Goal: Information Seeking & Learning: Learn about a topic

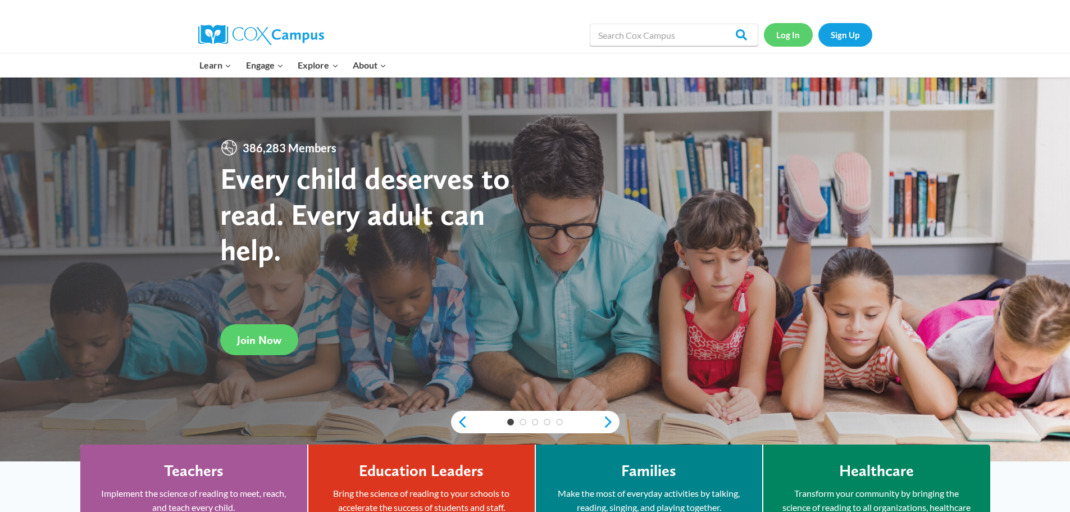
click at [771, 29] on link "Log In" at bounding box center [788, 34] width 49 height 23
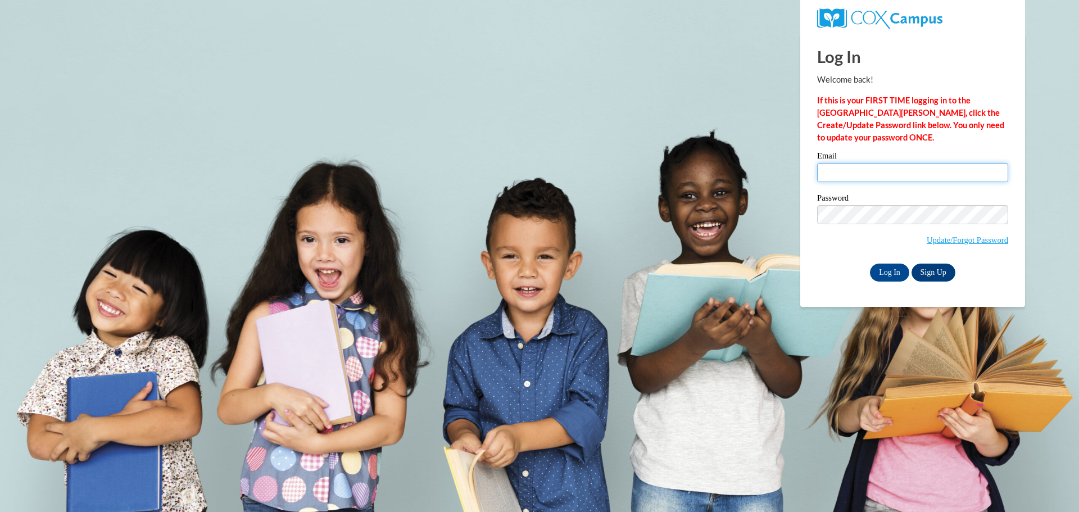
click at [860, 176] on input "Email" at bounding box center [912, 172] width 191 height 19
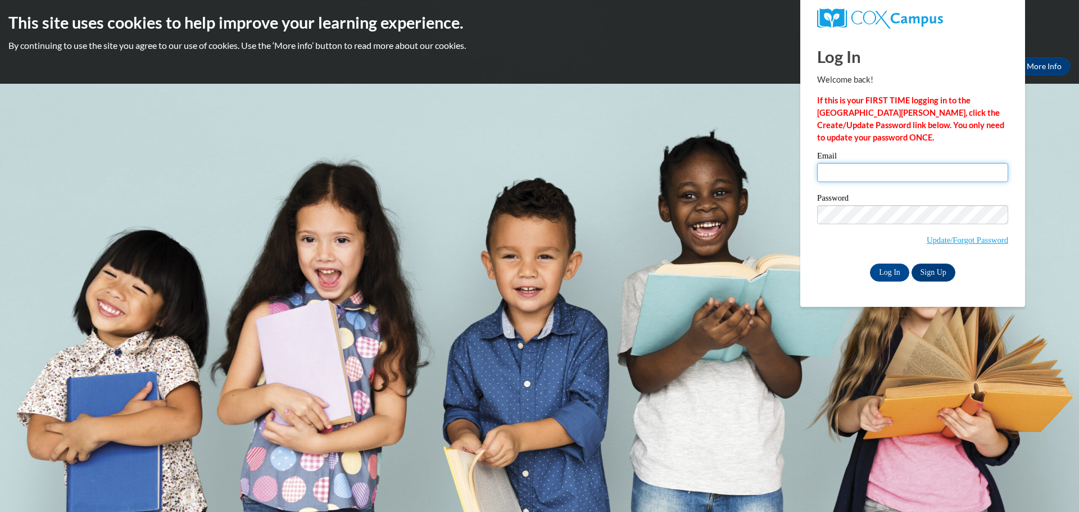
type input "loricasey@floydboe.net"
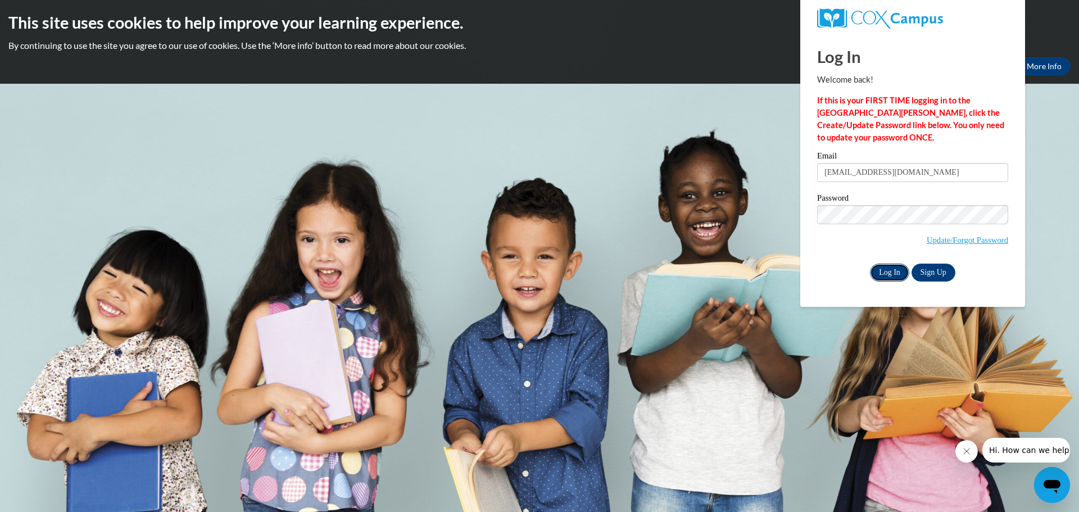
click at [884, 267] on input "Log In" at bounding box center [889, 272] width 39 height 18
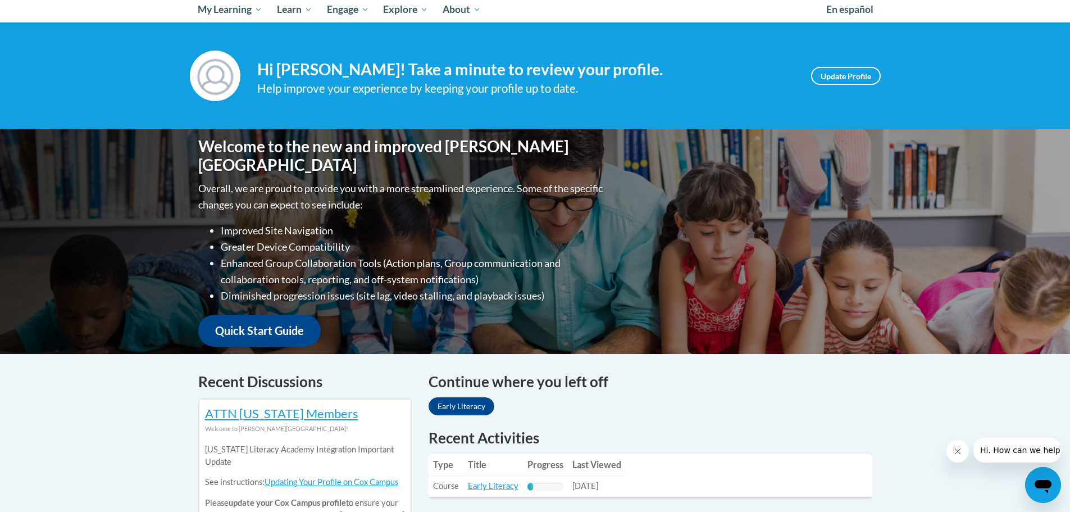
scroll to position [225, 0]
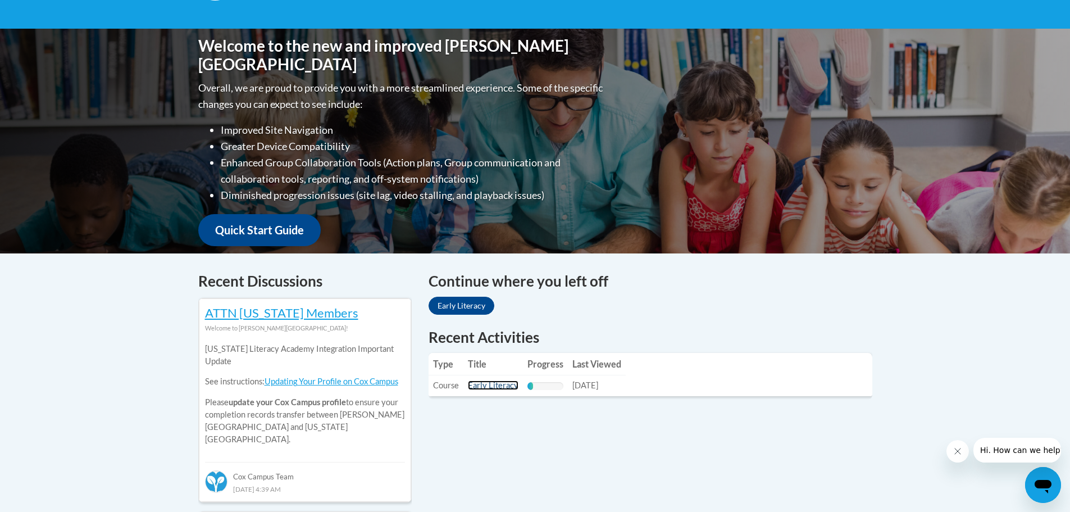
click at [485, 380] on link "Early Literacy" at bounding box center [493, 385] width 51 height 10
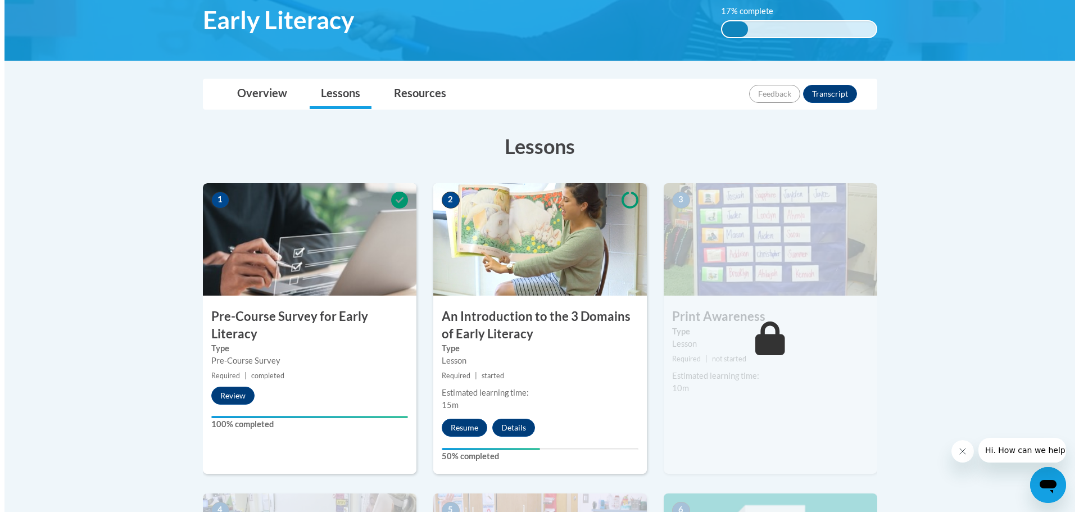
scroll to position [225, 0]
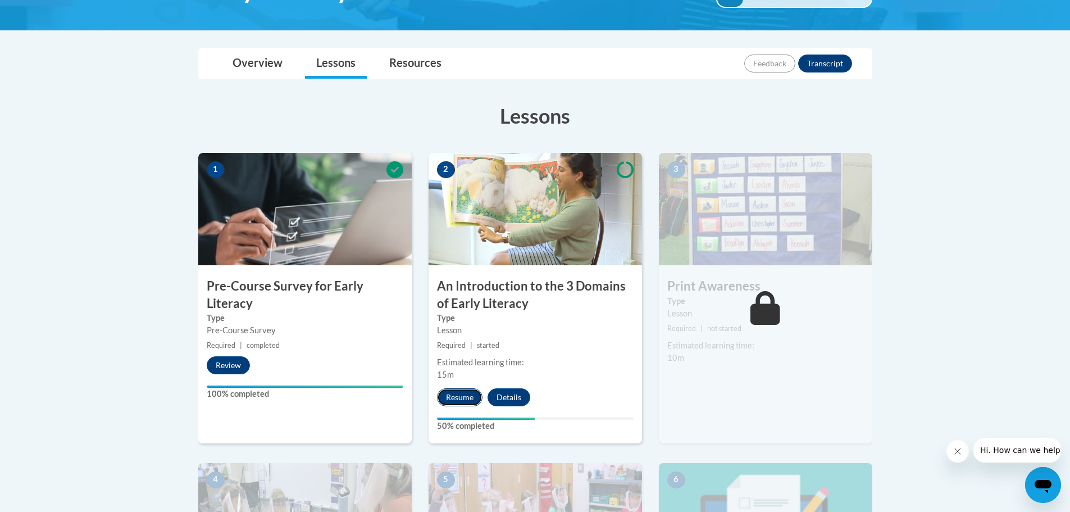
click at [462, 397] on button "Resume" at bounding box center [460, 397] width 46 height 18
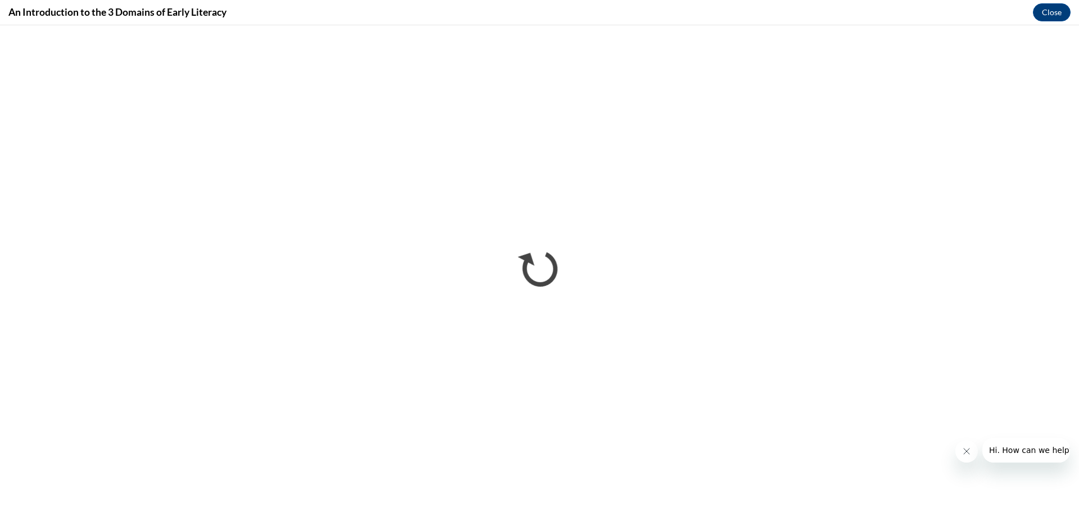
scroll to position [0, 0]
click at [965, 447] on icon "Close message from company" at bounding box center [965, 451] width 9 height 9
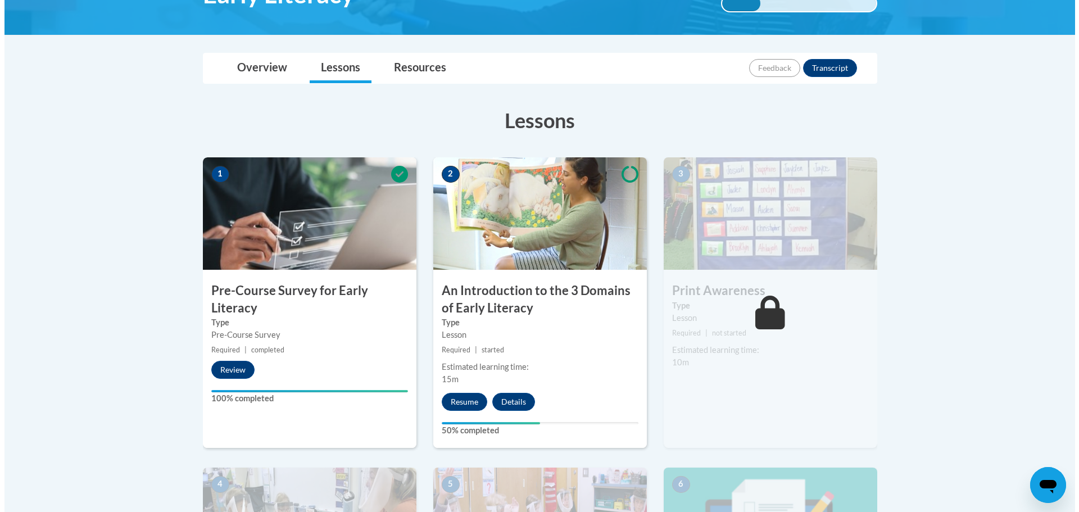
scroll to position [225, 0]
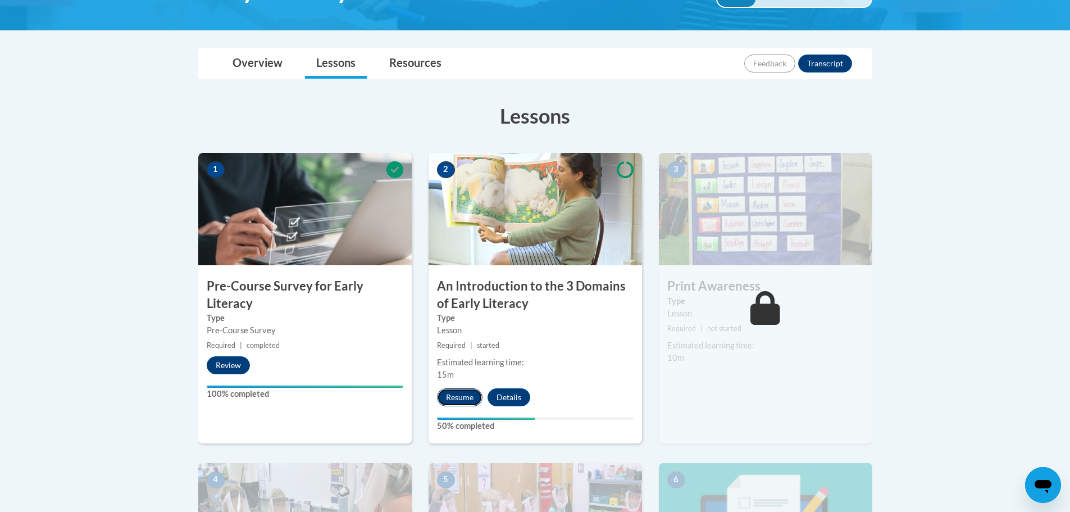
click at [463, 394] on button "Resume" at bounding box center [460, 397] width 46 height 18
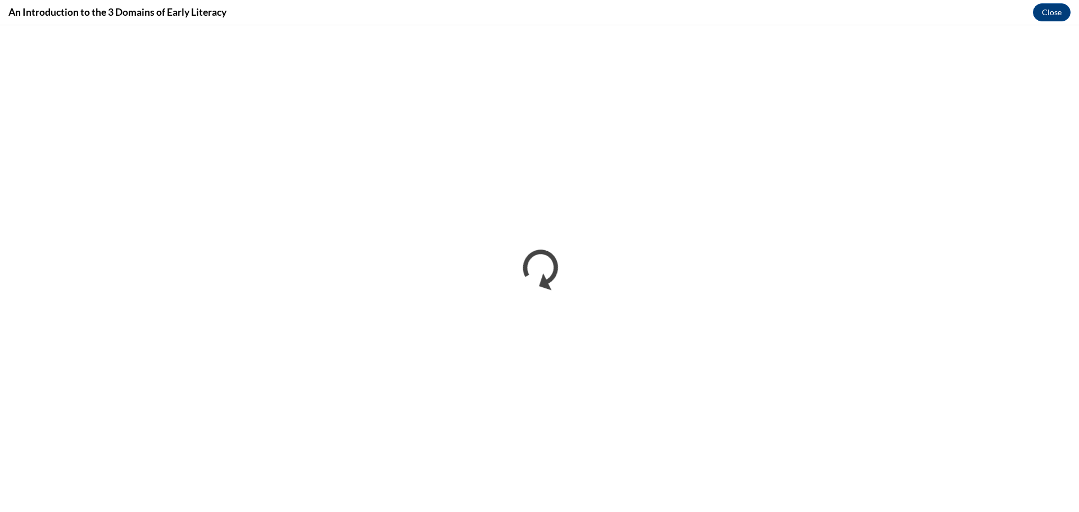
scroll to position [0, 0]
